Goal: Task Accomplishment & Management: Use online tool/utility

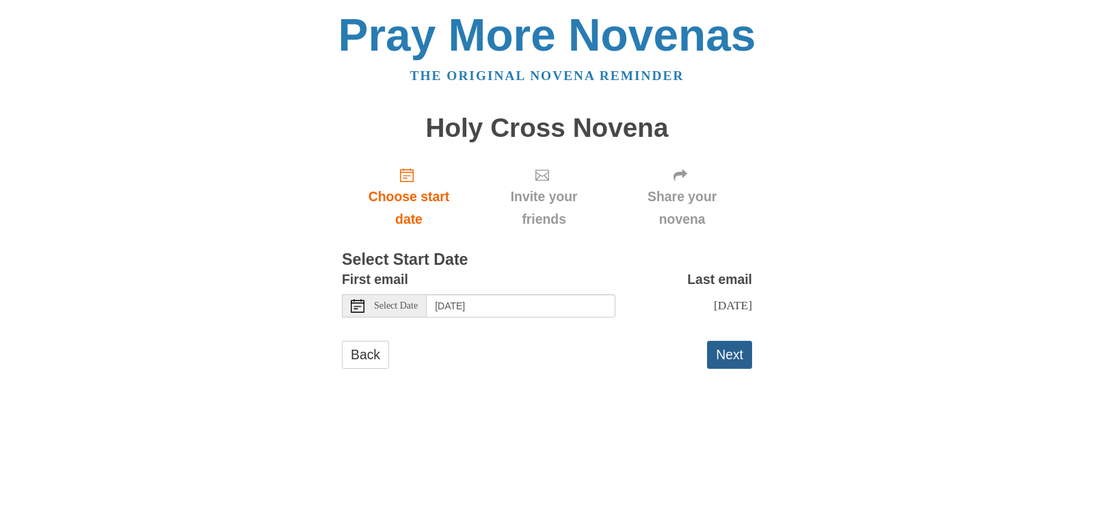
click at [735, 346] on button "Next" at bounding box center [729, 355] width 45 height 28
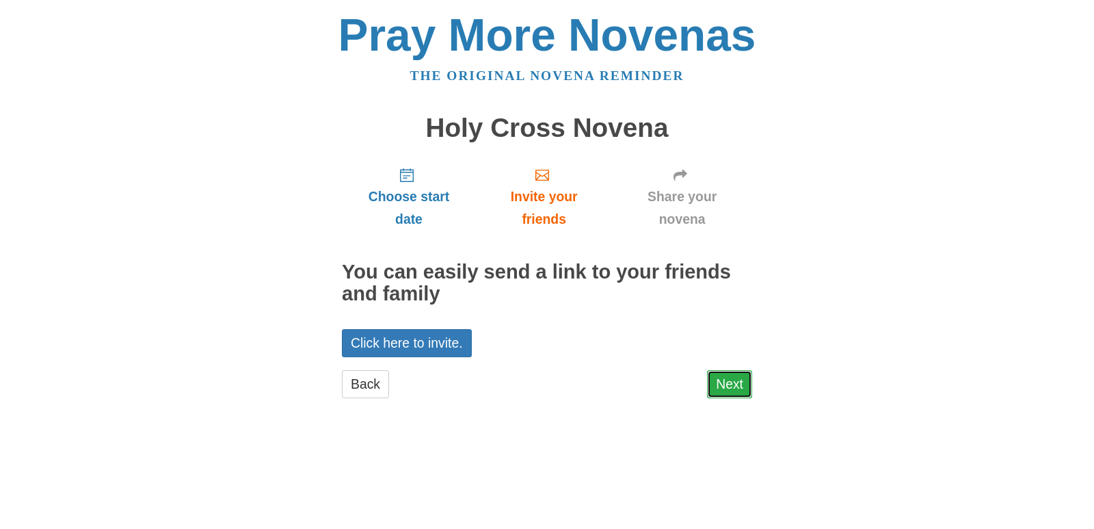
click at [730, 388] on link "Next" at bounding box center [729, 384] width 45 height 28
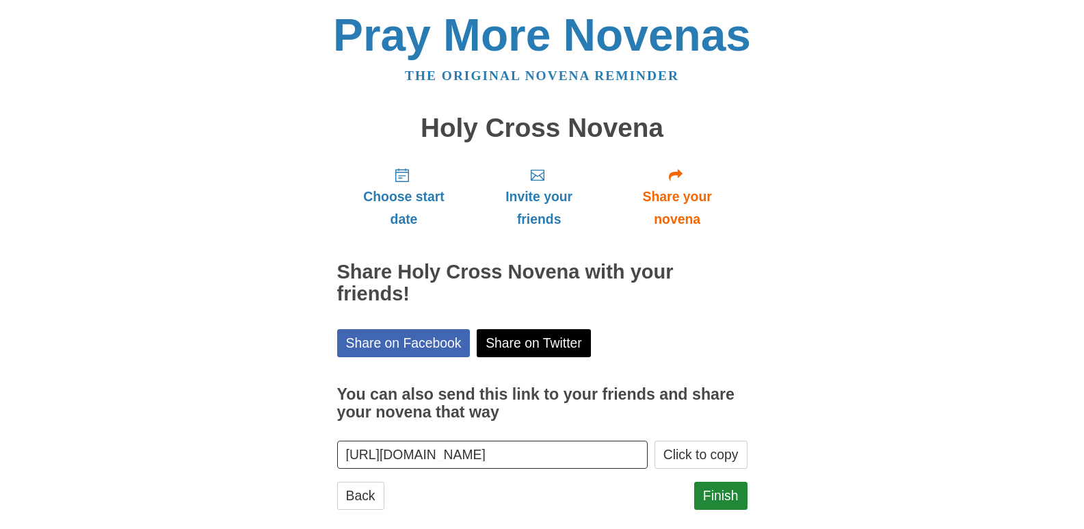
click at [731, 384] on label "You can also send this link to your friends and share your novena that way" at bounding box center [542, 403] width 410 height 67
click at [648, 440] on input "[URL][DOMAIN_NAME]" at bounding box center [492, 454] width 311 height 28
click at [721, 487] on link "Finish" at bounding box center [720, 496] width 53 height 28
